Goal: Transaction & Acquisition: Purchase product/service

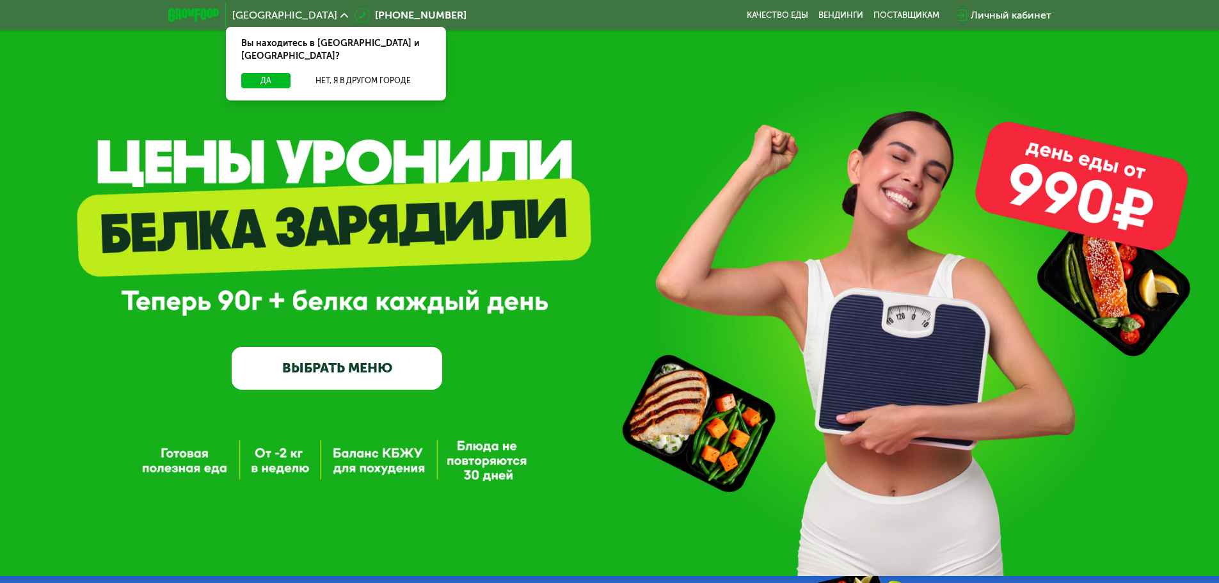
click at [365, 377] on link "ВЫБРАТЬ МЕНЮ" at bounding box center [337, 368] width 210 height 42
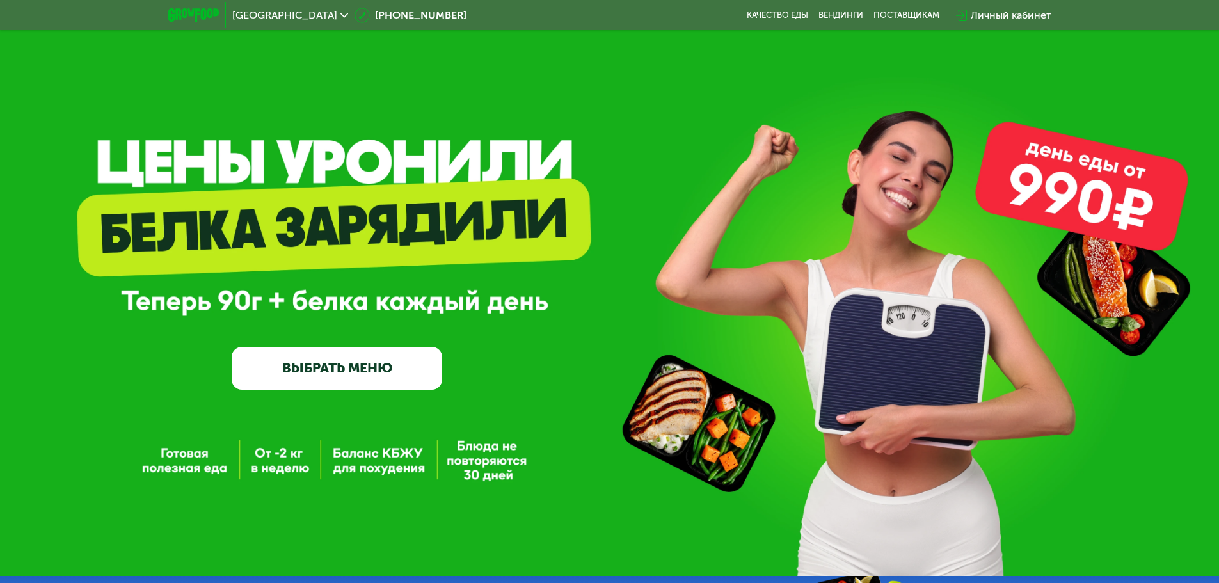
click at [351, 377] on link "ВЫБРАТЬ МЕНЮ" at bounding box center [337, 368] width 210 height 42
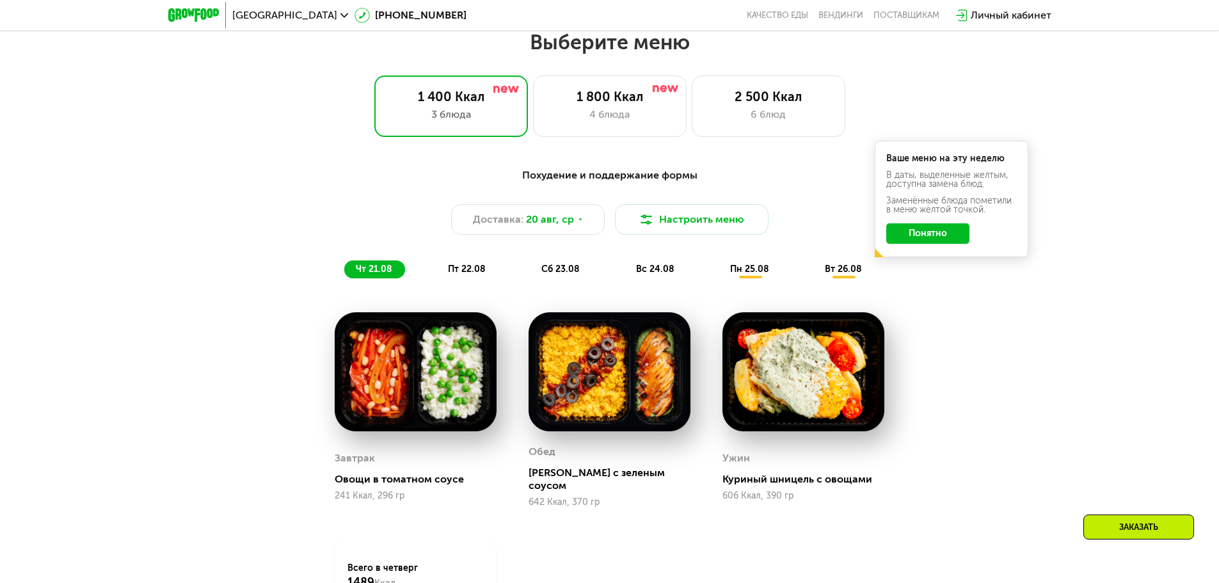
scroll to position [691, 0]
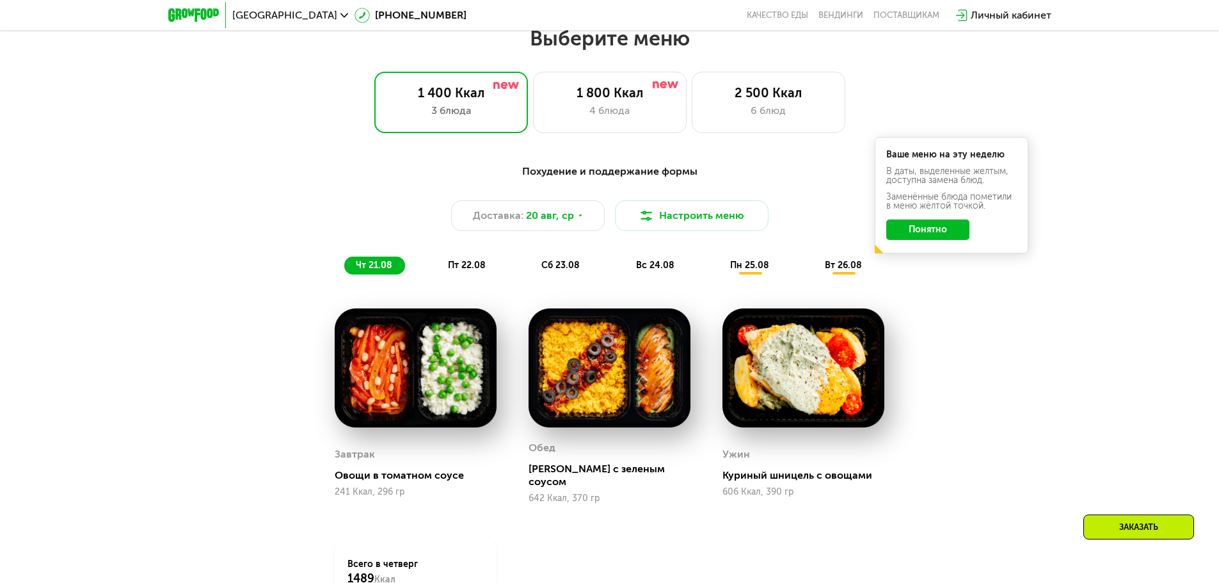
click at [340, 16] on icon at bounding box center [344, 16] width 8 height 8
click at [346, 73] on button "Нет, я в другом городе" at bounding box center [363, 80] width 135 height 15
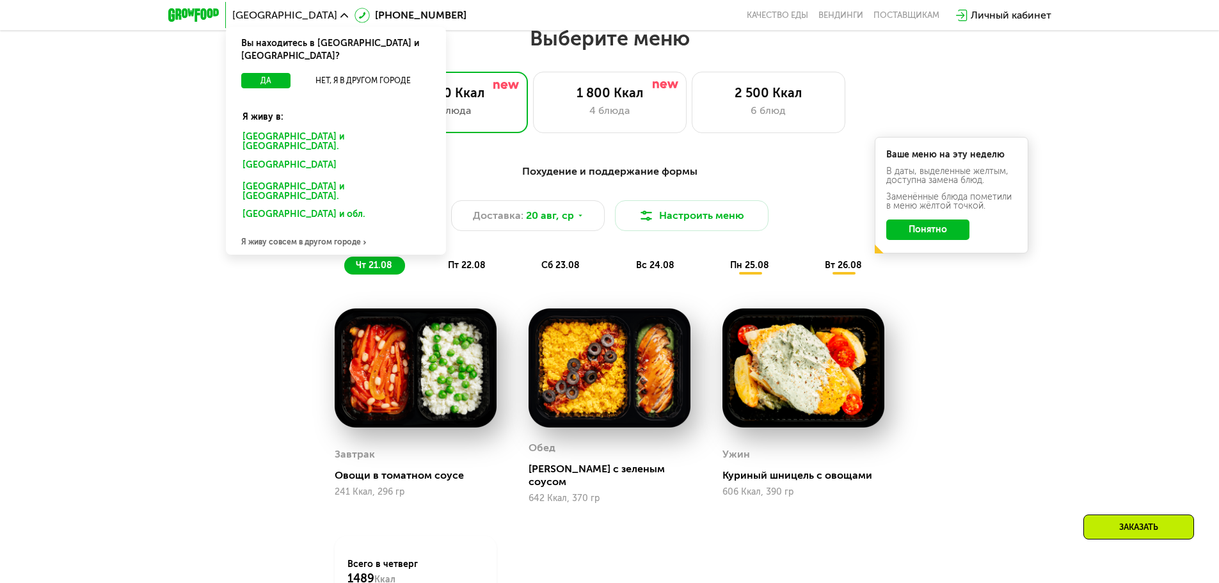
click at [299, 157] on div "[GEOGRAPHIC_DATA] и [GEOGRAPHIC_DATA]." at bounding box center [334, 167] width 200 height 20
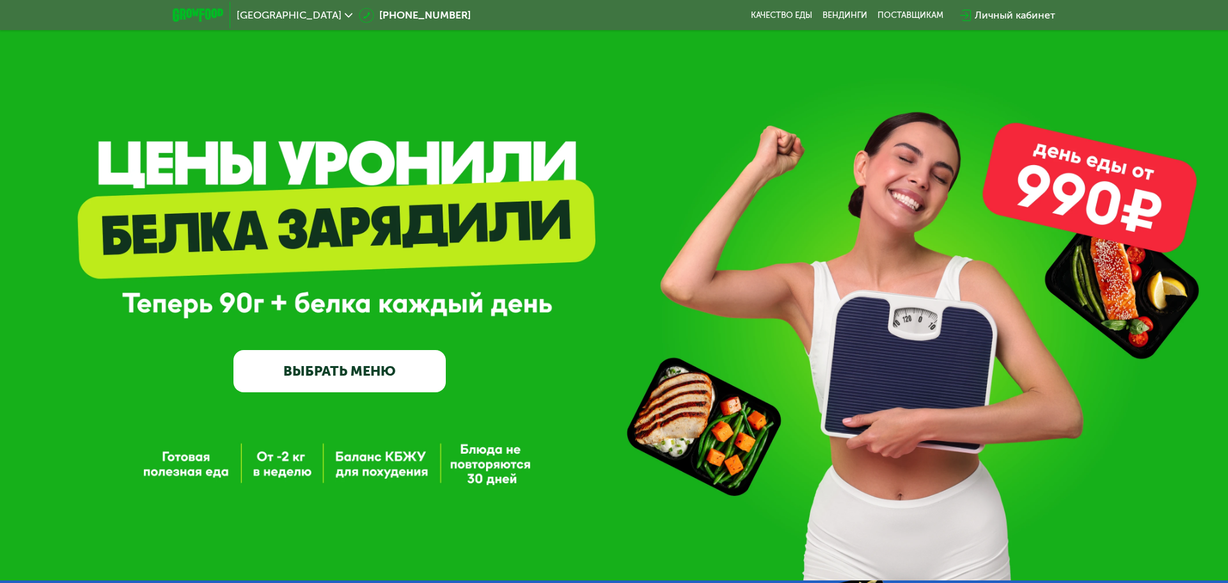
click at [301, 364] on link "ВЫБРАТЬ МЕНЮ" at bounding box center [340, 371] width 212 height 43
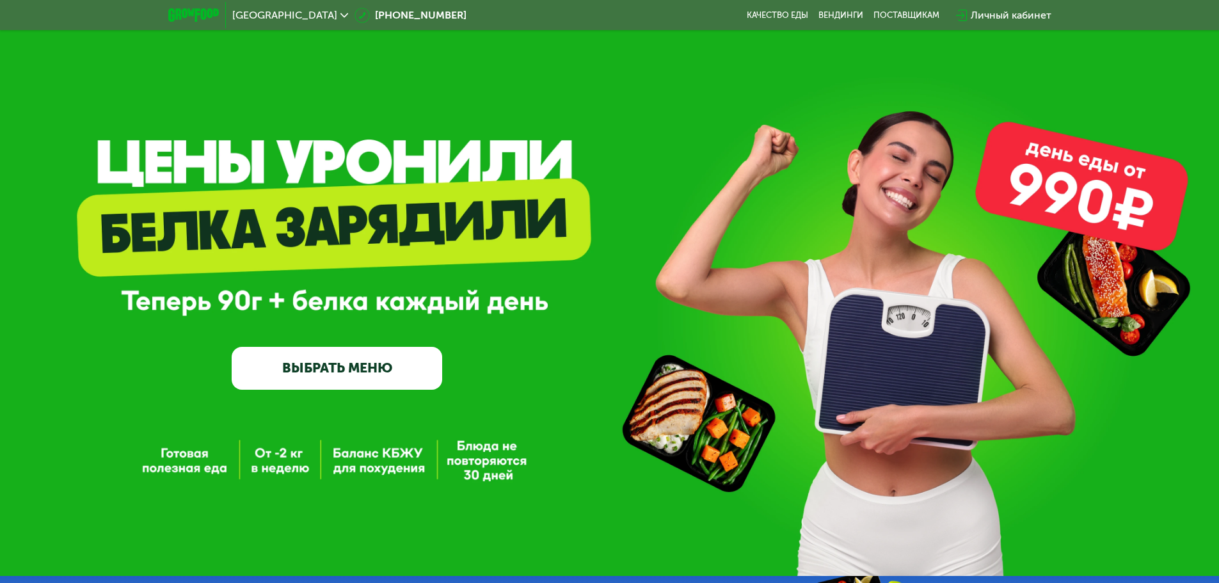
click at [359, 367] on link "ВЫБРАТЬ МЕНЮ" at bounding box center [337, 368] width 210 height 42
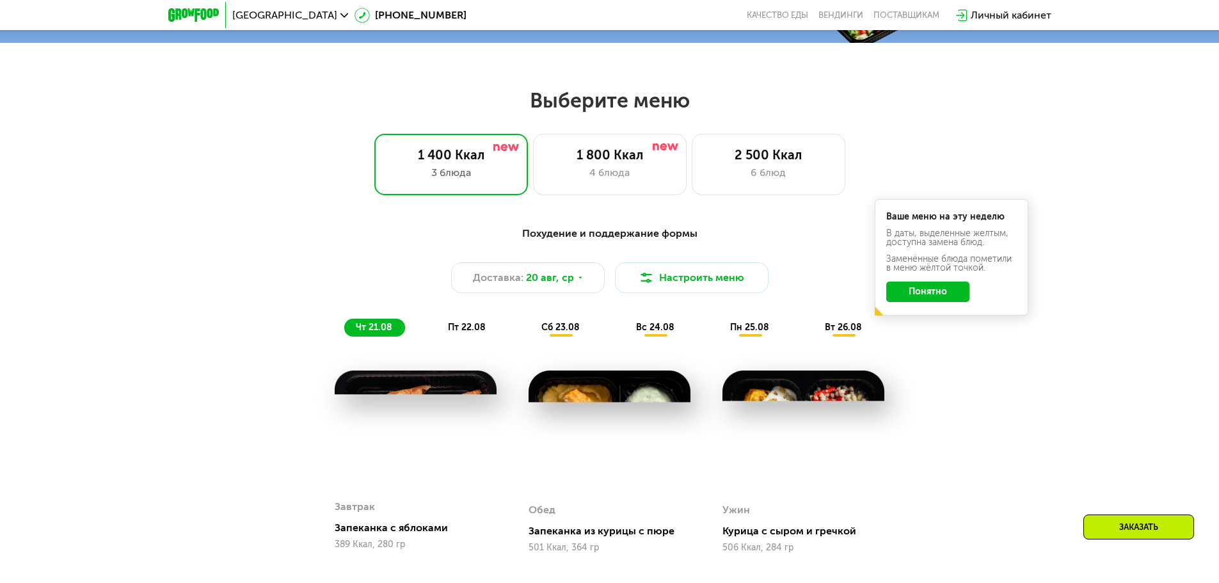
scroll to position [627, 0]
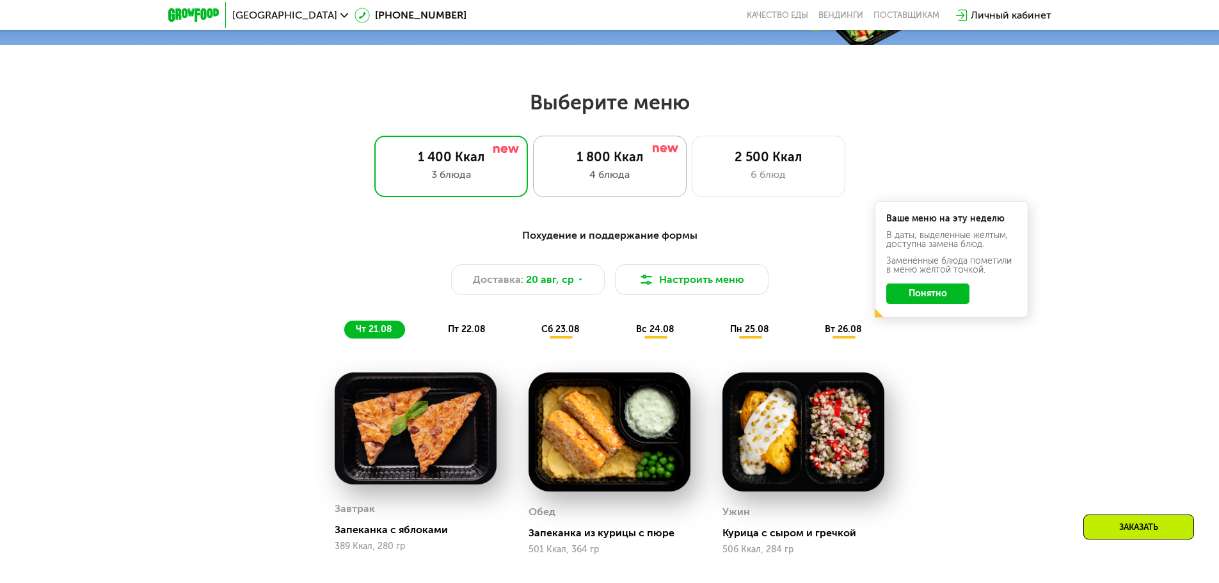
click at [631, 164] on div "1 800 Ккал" at bounding box center [609, 156] width 127 height 15
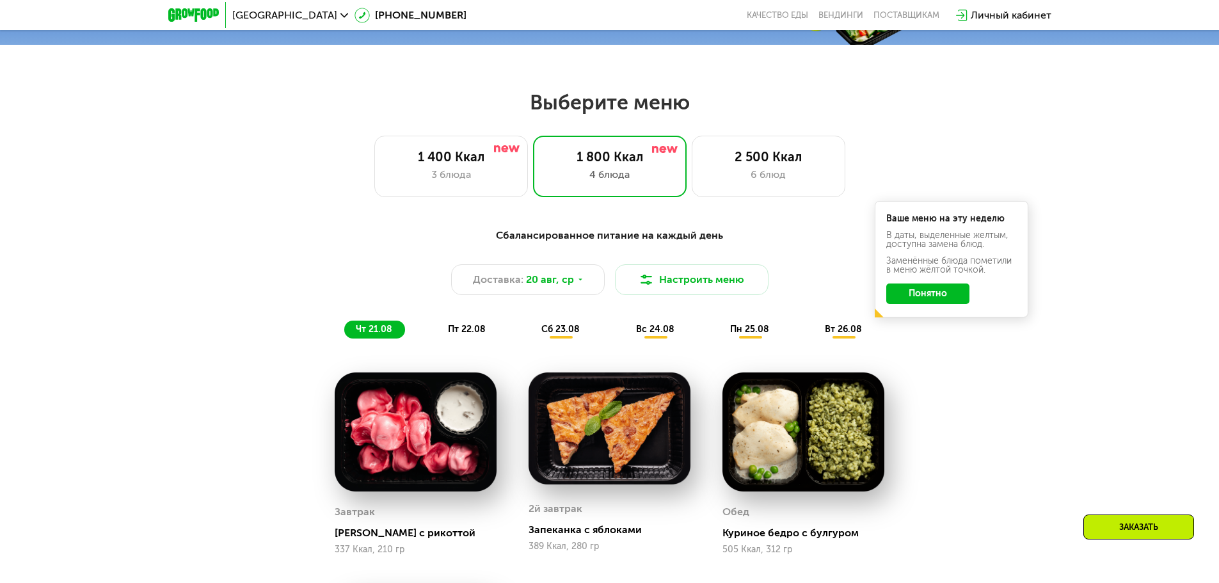
click at [926, 303] on button "Понятно" at bounding box center [927, 293] width 83 height 20
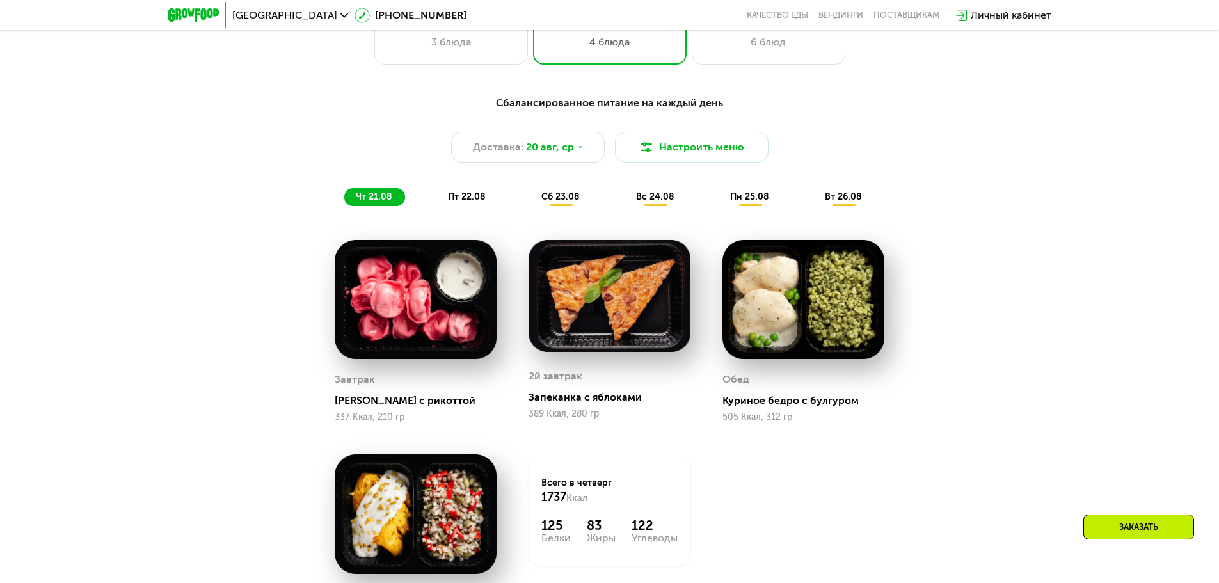
scroll to position [755, 0]
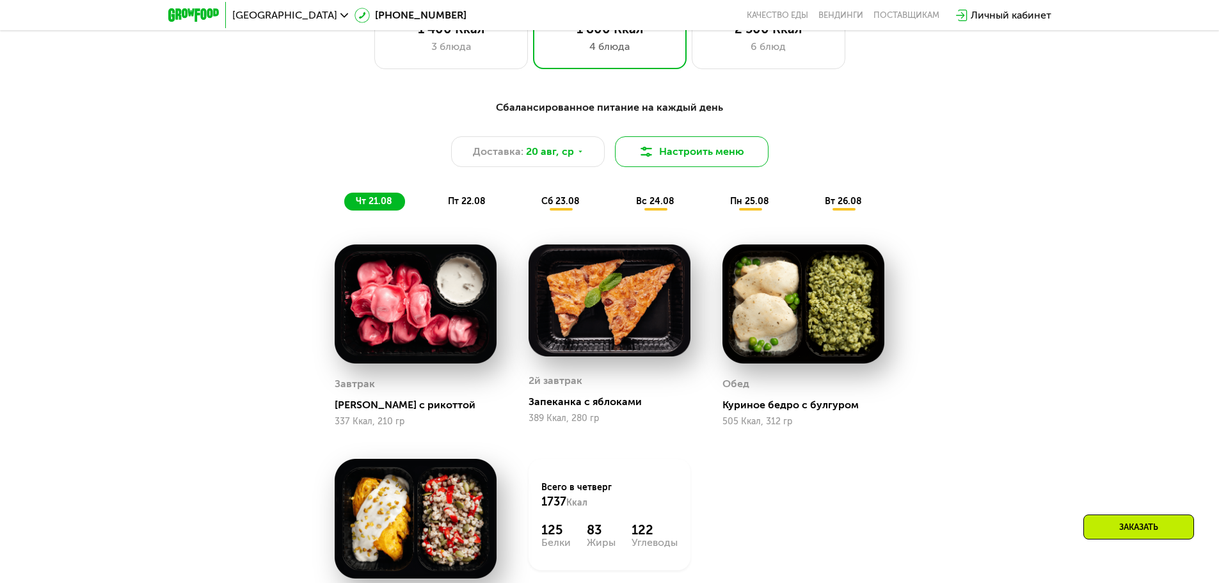
click at [724, 154] on button "Настроить меню" at bounding box center [692, 151] width 154 height 31
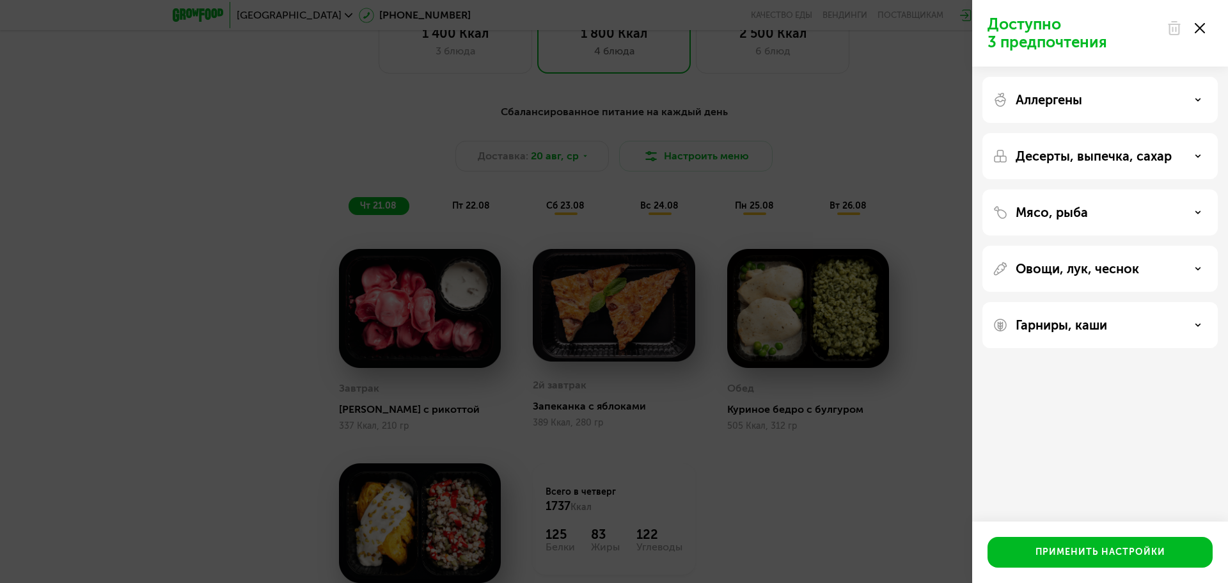
click at [967, 397] on div "Доступно 3 предпочтения Аллергены Десерты, выпечка, сахар Мясо, рыба Овощи, лук…" at bounding box center [614, 291] width 1228 height 583
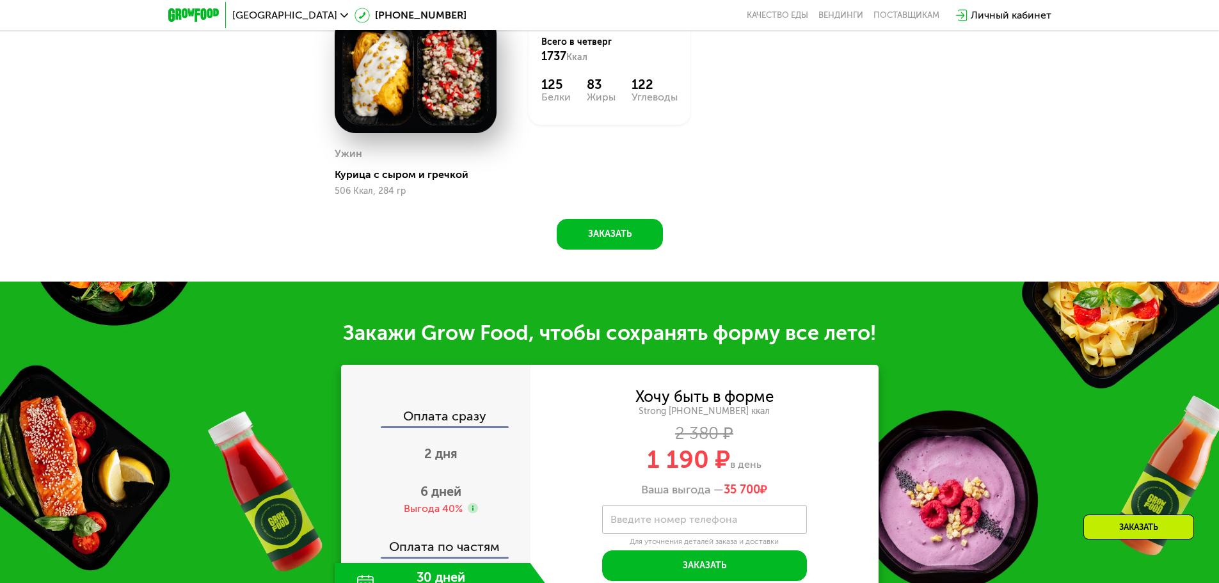
scroll to position [1331, 0]
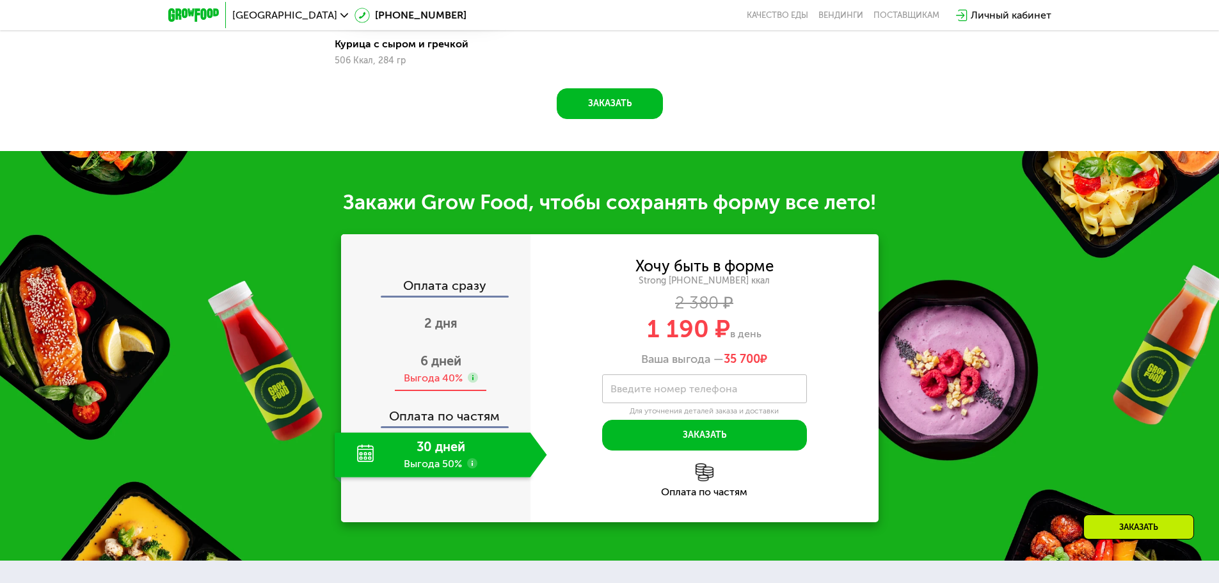
click at [476, 368] on div "6 дней Выгода 40%" at bounding box center [441, 369] width 212 height 45
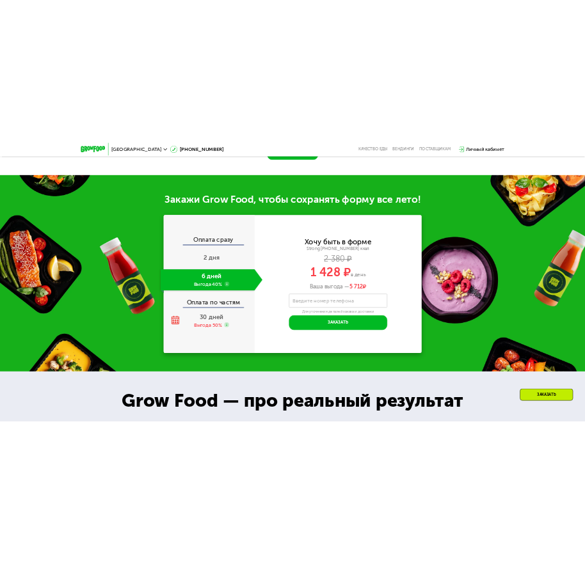
scroll to position [1459, 0]
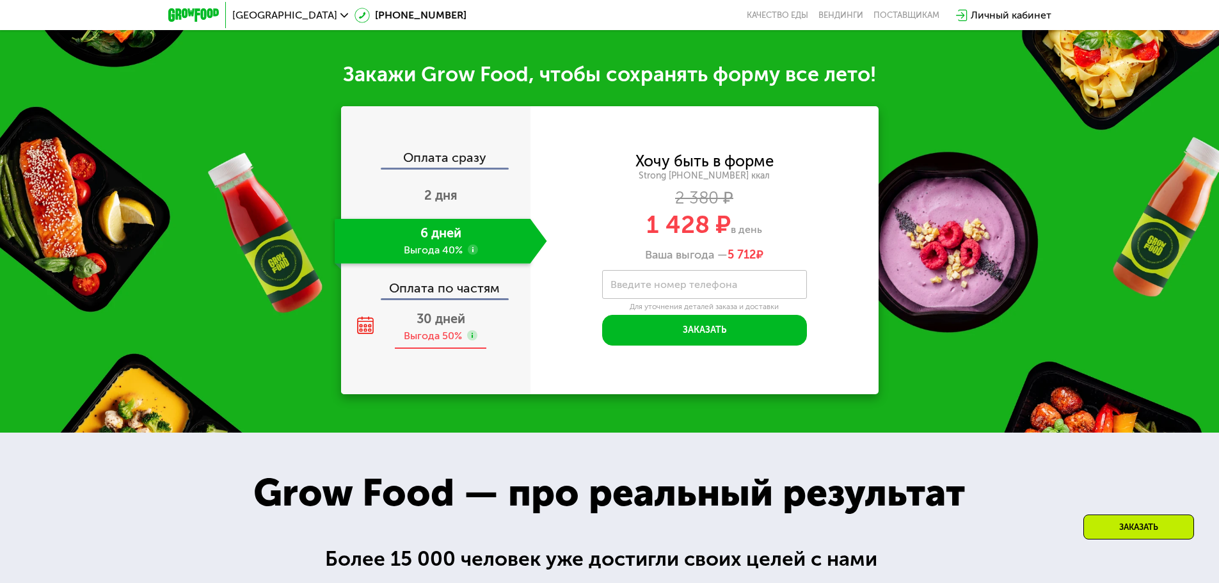
click at [477, 321] on div "30 дней Выгода 50%" at bounding box center [441, 327] width 212 height 45
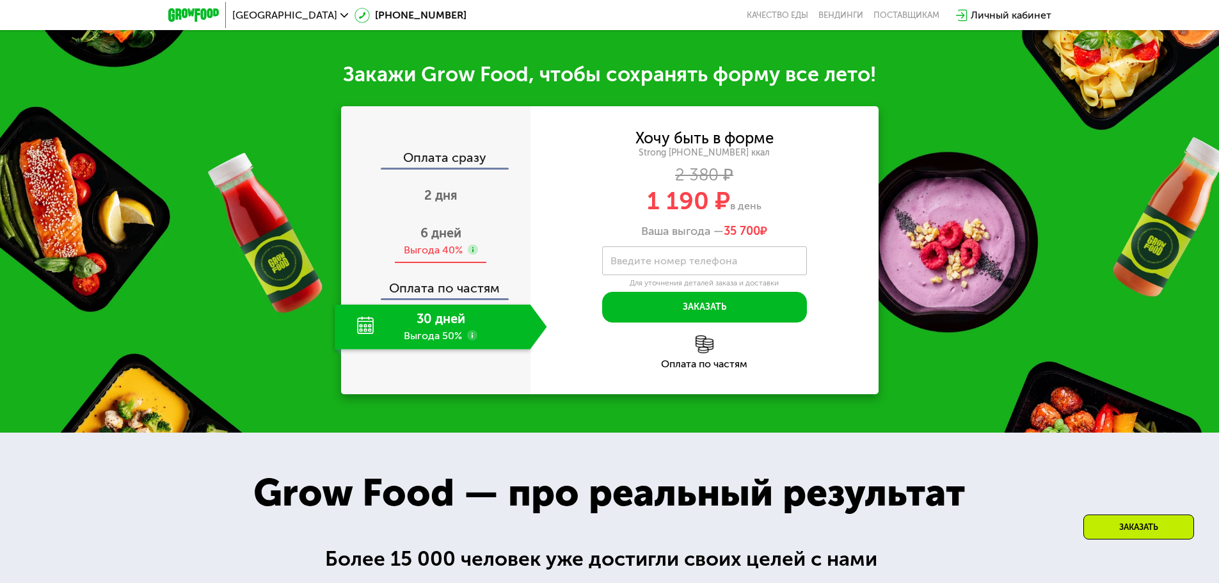
click at [500, 257] on div "6 дней Выгода 40%" at bounding box center [441, 241] width 212 height 45
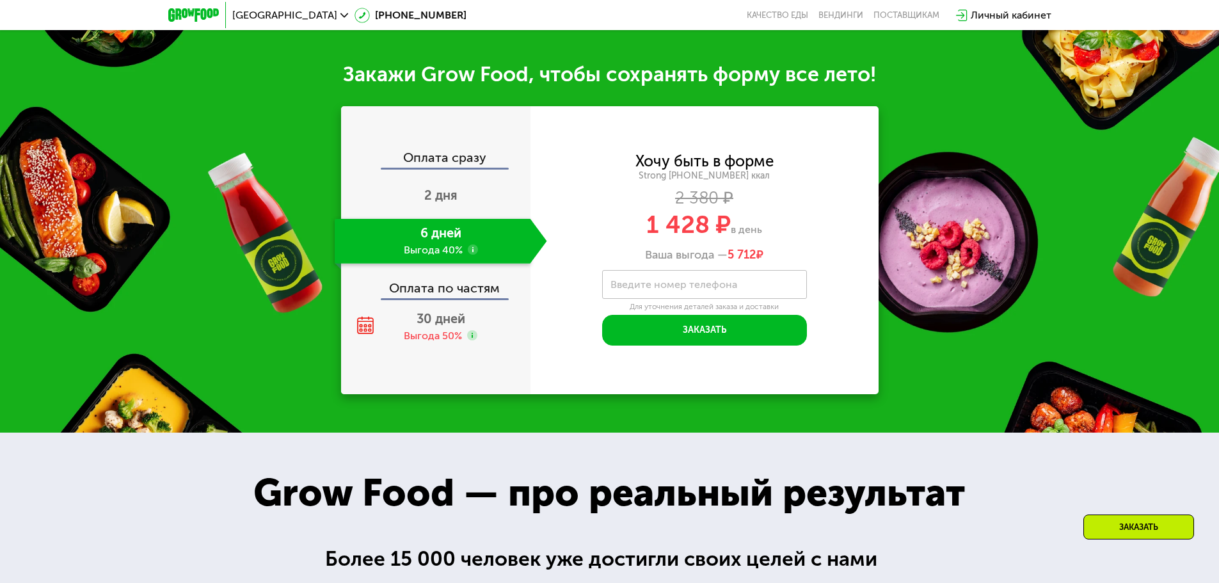
click at [754, 261] on span "5 712" at bounding box center [741, 255] width 29 height 14
